Goal: Find specific page/section: Find specific page/section

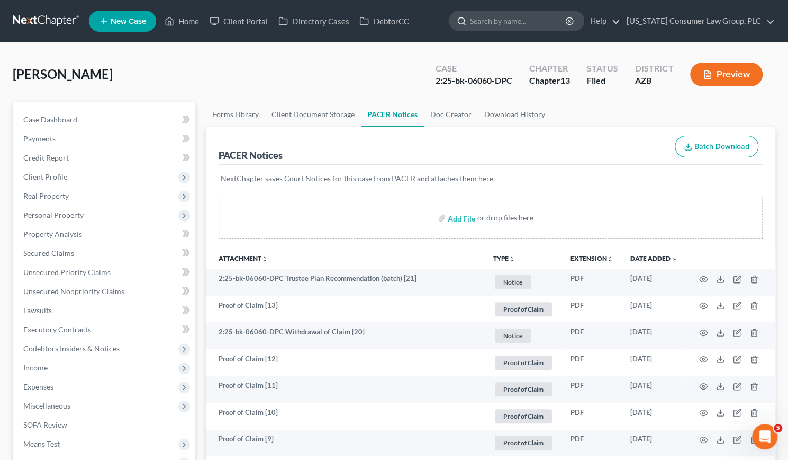
click at [496, 23] on input "search" at bounding box center [518, 21] width 97 height 20
type input "[PERSON_NAME]"
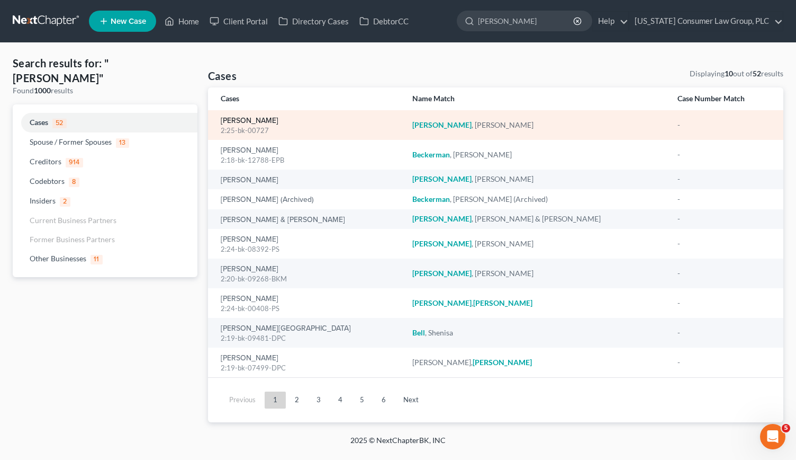
click at [253, 120] on link "[PERSON_NAME]" at bounding box center [250, 120] width 58 height 7
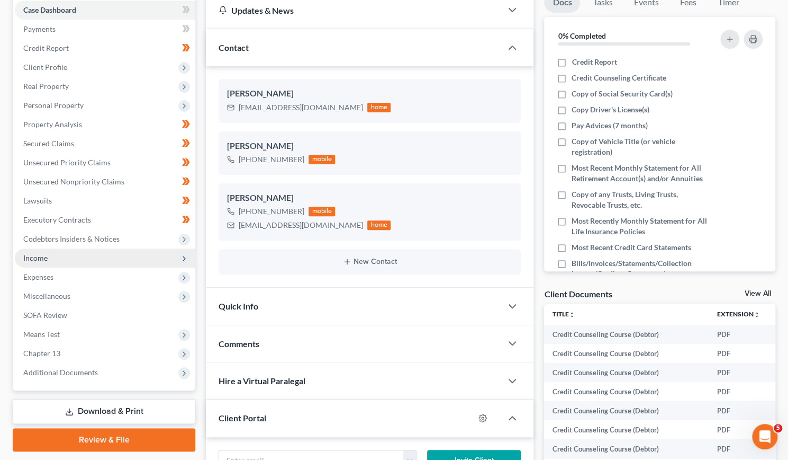
scroll to position [124, 0]
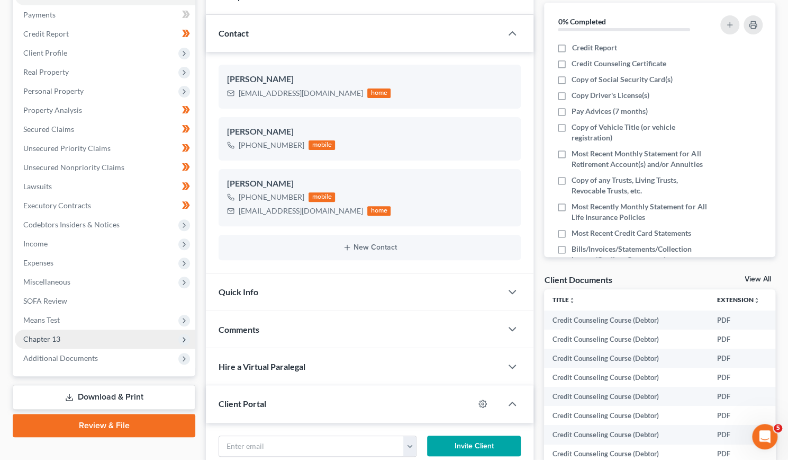
click at [44, 337] on span "Chapter 13" at bounding box center [41, 338] width 37 height 9
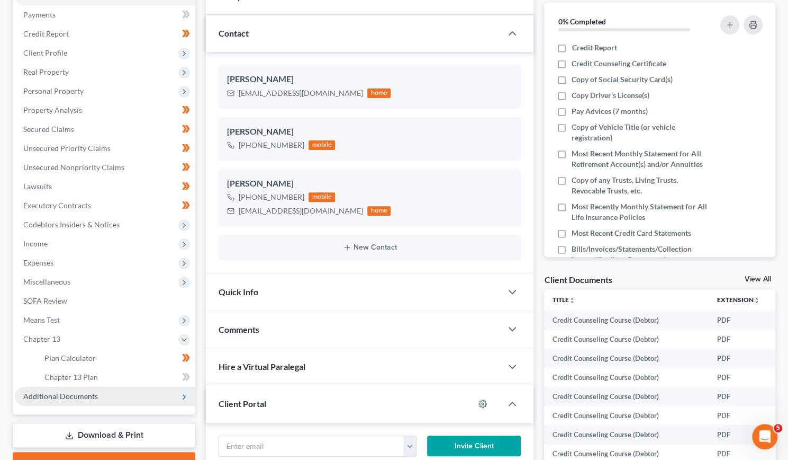
click at [55, 393] on span "Additional Documents" at bounding box center [60, 395] width 75 height 9
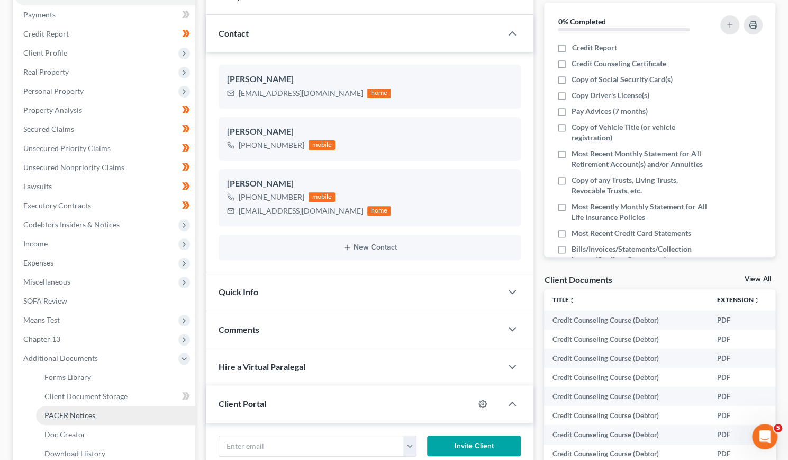
click at [65, 410] on span "PACER Notices" at bounding box center [69, 414] width 51 height 9
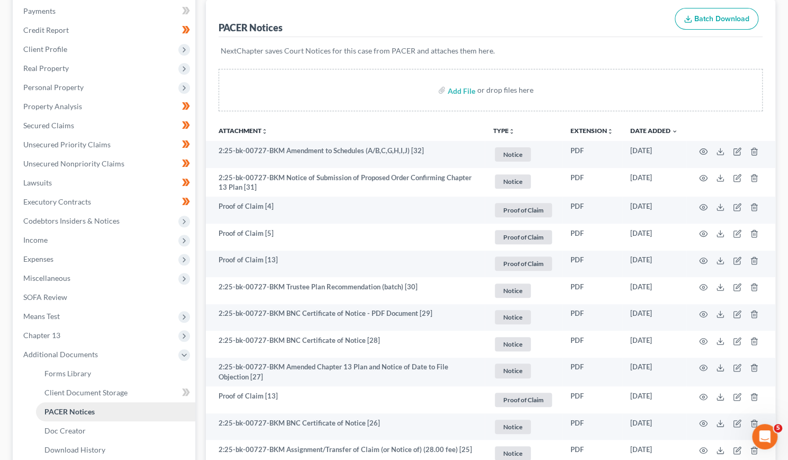
scroll to position [132, 0]
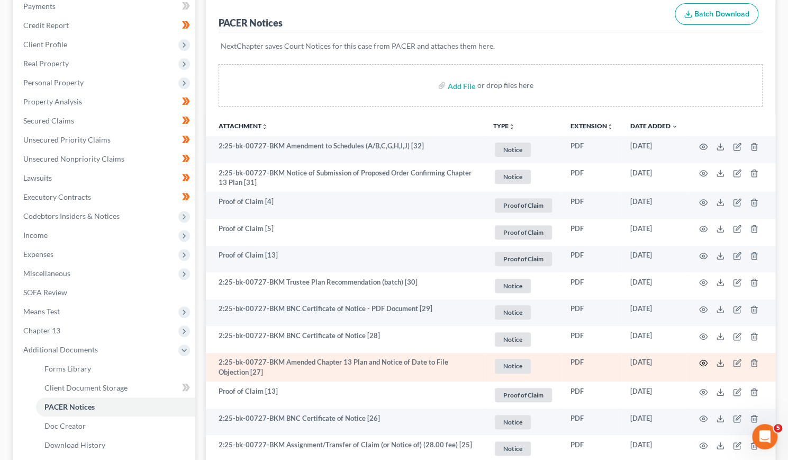
click at [702, 361] on icon "button" at bounding box center [703, 362] width 8 height 8
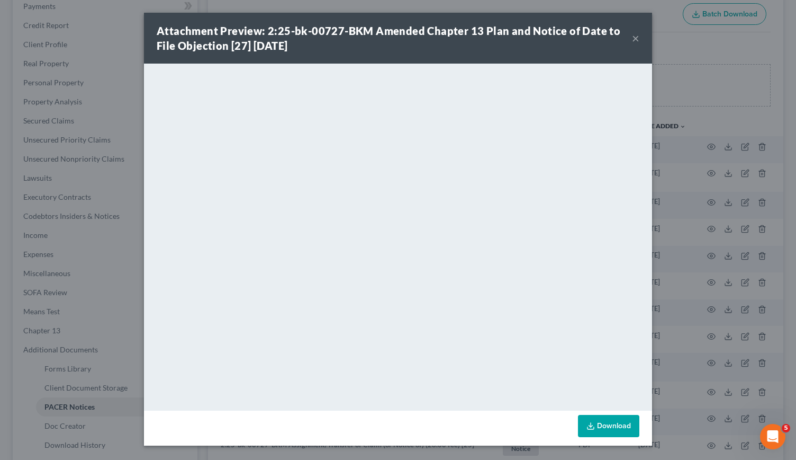
click at [634, 39] on button "×" at bounding box center [635, 38] width 7 height 13
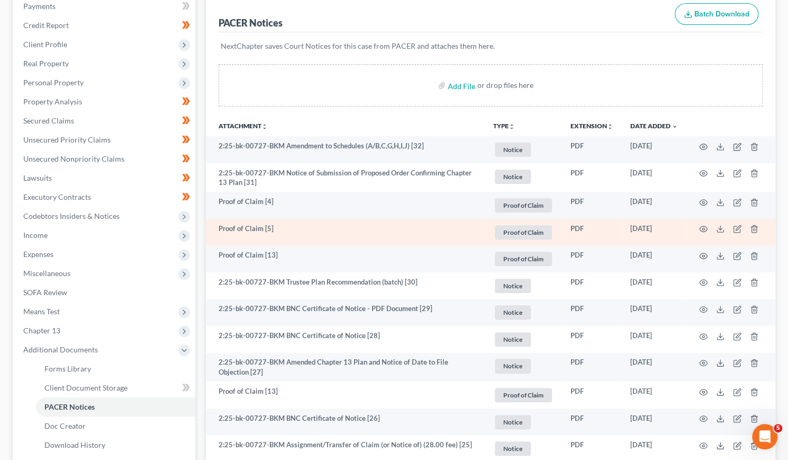
scroll to position [0, 0]
